Goal: Navigation & Orientation: Find specific page/section

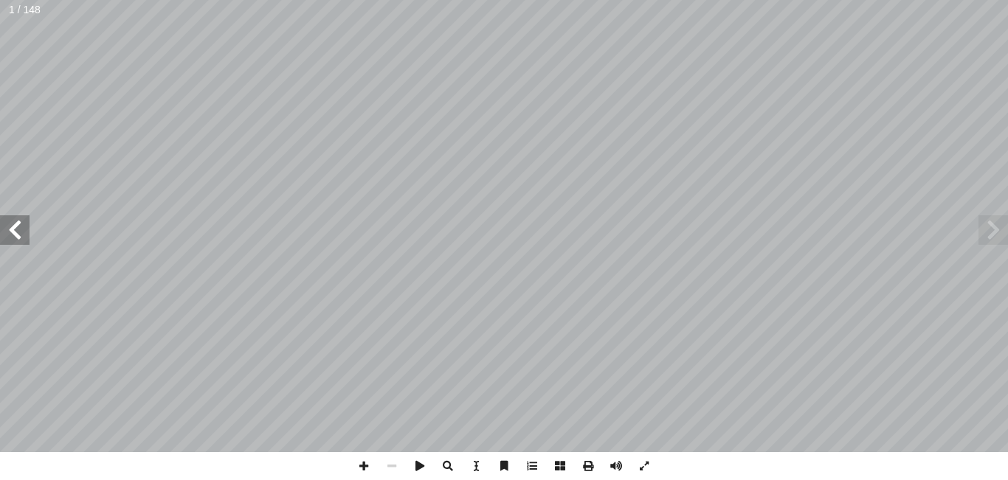
click at [24, 227] on span at bounding box center [15, 230] width 30 height 30
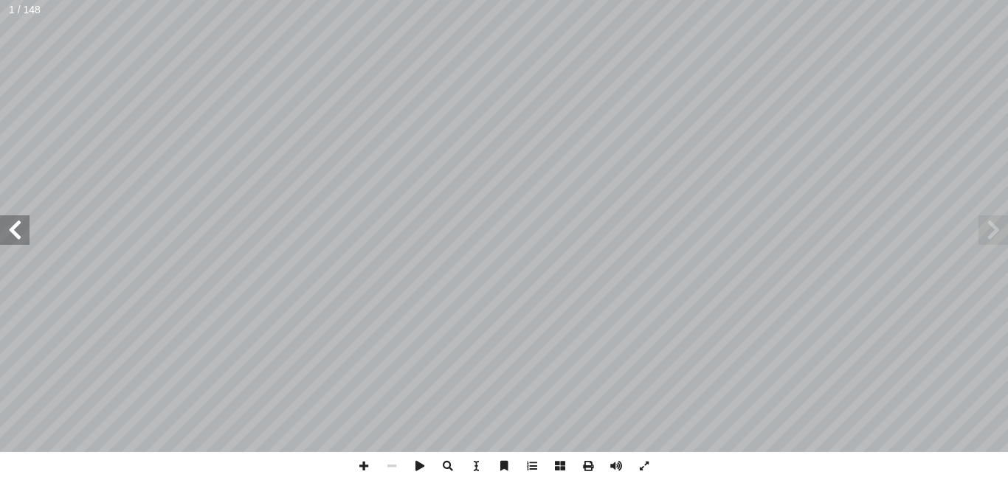
click at [24, 227] on span at bounding box center [15, 230] width 30 height 30
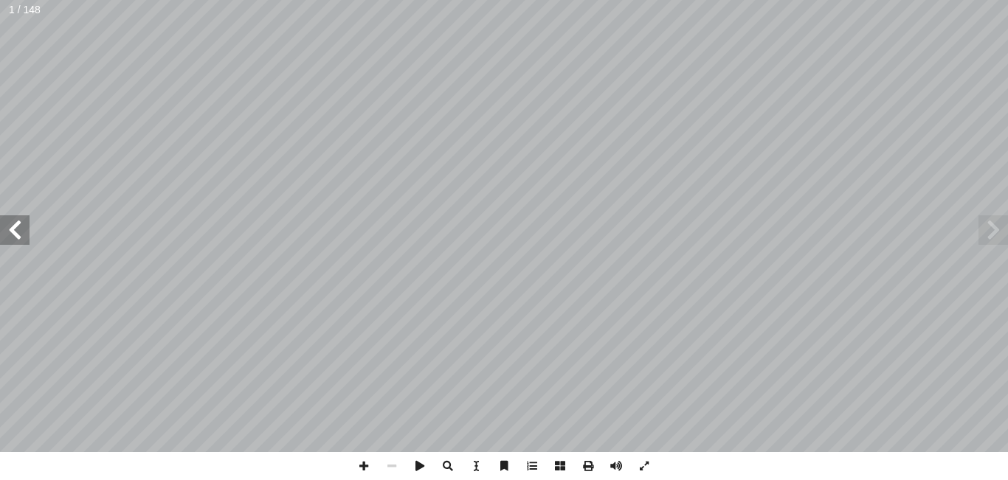
click at [24, 227] on span at bounding box center [15, 230] width 30 height 30
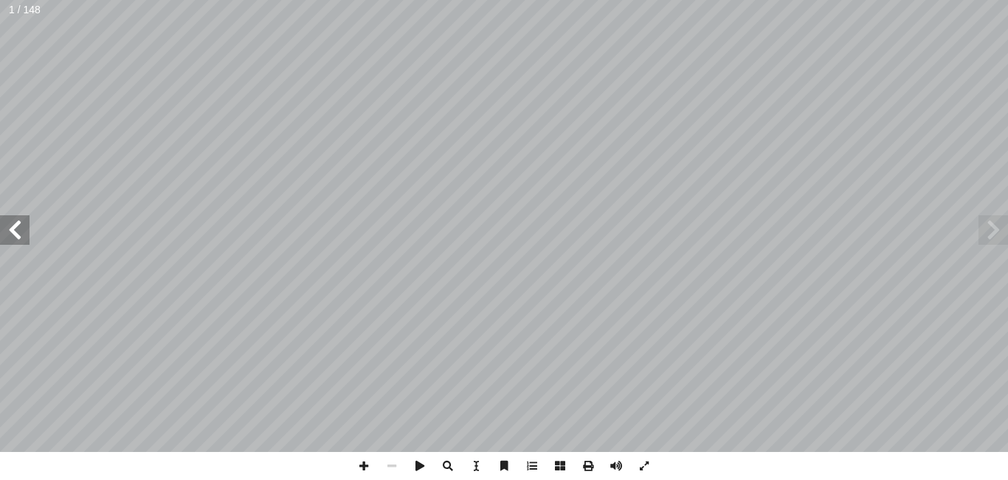
click at [24, 227] on span at bounding box center [15, 230] width 30 height 30
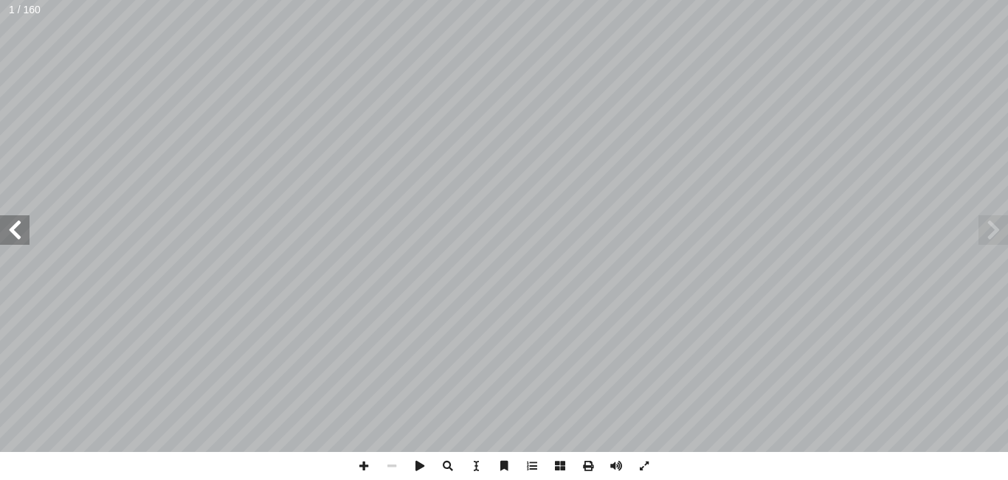
click at [16, 232] on span at bounding box center [15, 230] width 30 height 30
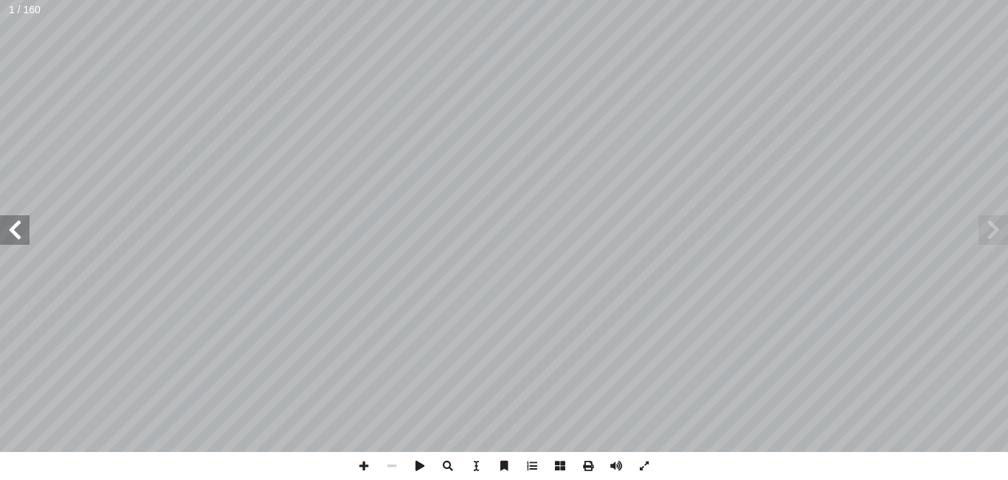
click at [16, 232] on span at bounding box center [15, 230] width 30 height 30
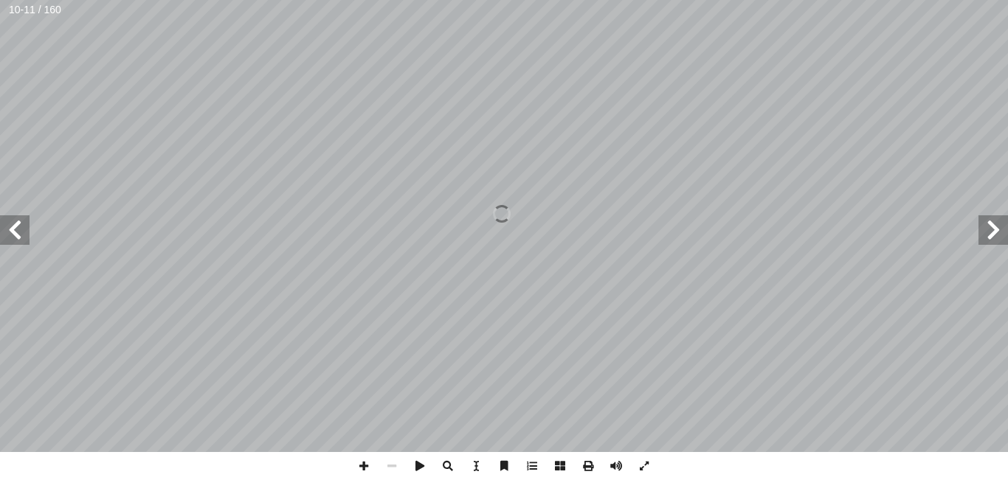
click at [16, 232] on span at bounding box center [15, 230] width 30 height 30
click at [370, 469] on span at bounding box center [364, 466] width 28 height 28
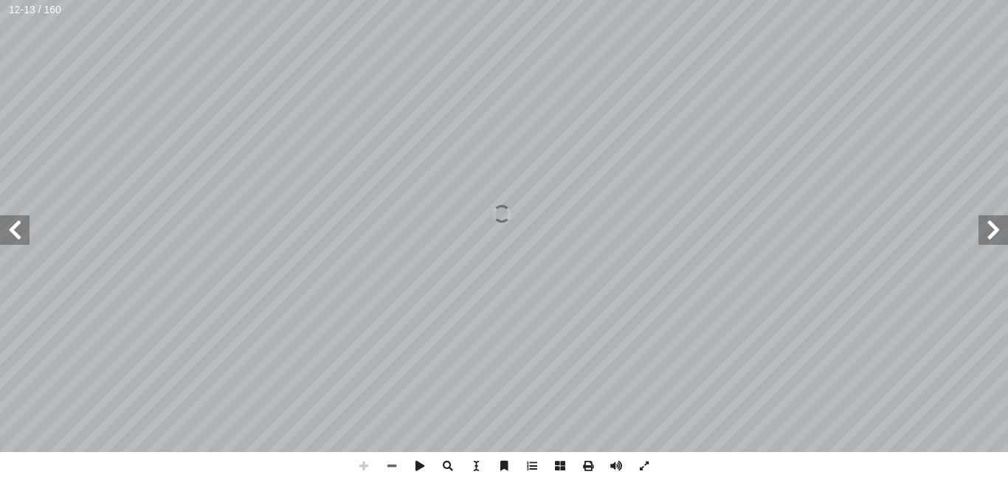
click at [370, 469] on span at bounding box center [364, 466] width 28 height 28
click at [391, 466] on span at bounding box center [392, 466] width 28 height 28
click at [390, 475] on span at bounding box center [392, 466] width 28 height 28
click at [362, 466] on span at bounding box center [364, 466] width 28 height 28
click at [992, 227] on span at bounding box center [994, 230] width 30 height 30
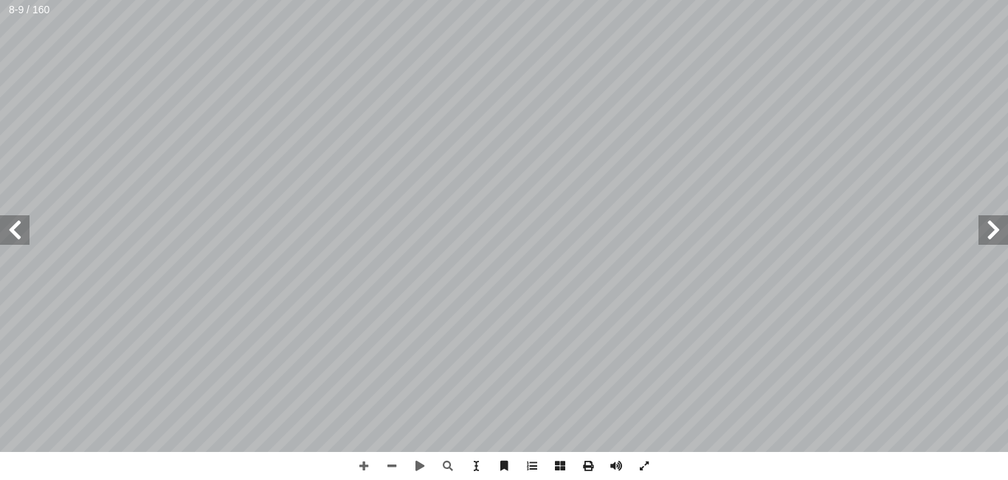
click at [15, 232] on span at bounding box center [15, 230] width 30 height 30
